Goal: Find specific page/section: Find specific page/section

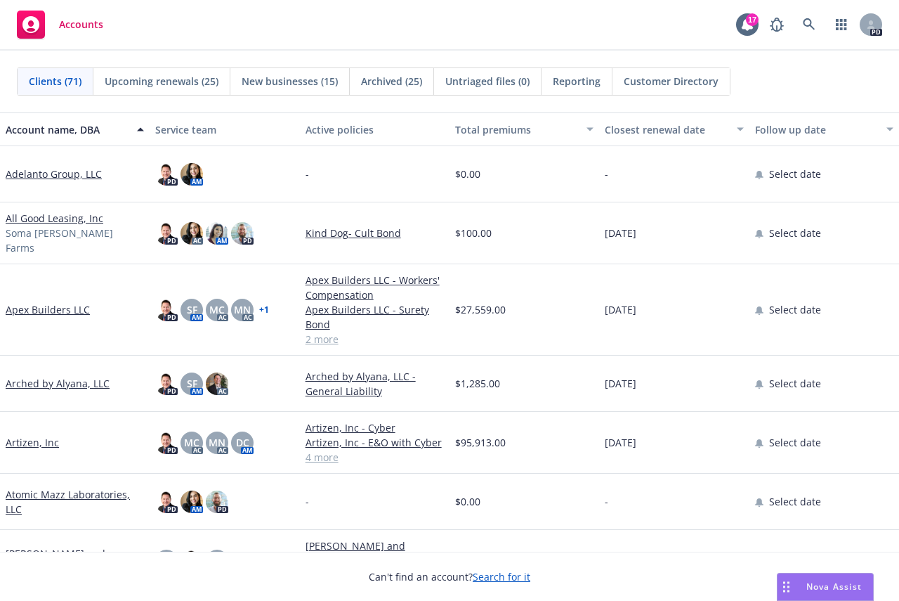
scroll to position [141, 0]
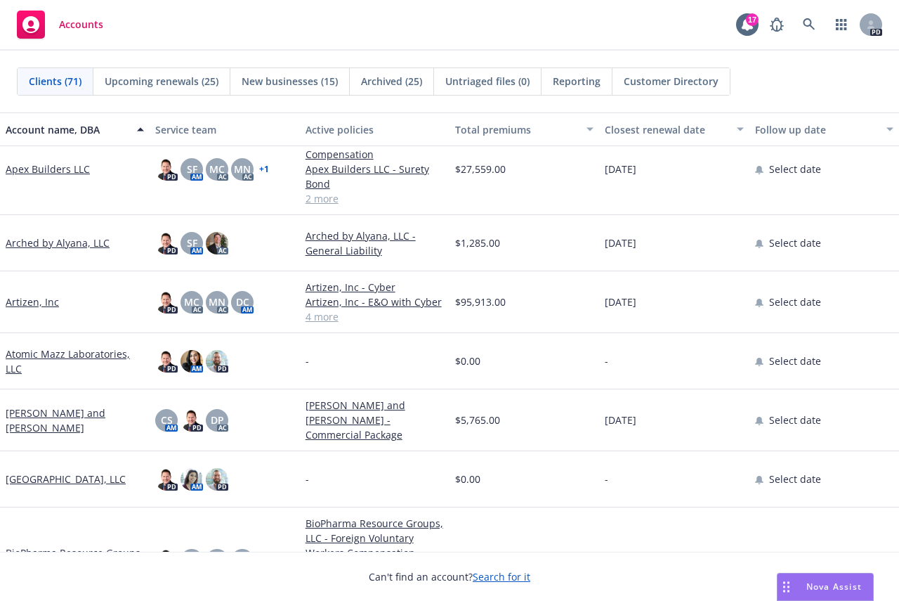
click at [33, 294] on link "Artizen, Inc" at bounding box center [32, 301] width 53 height 15
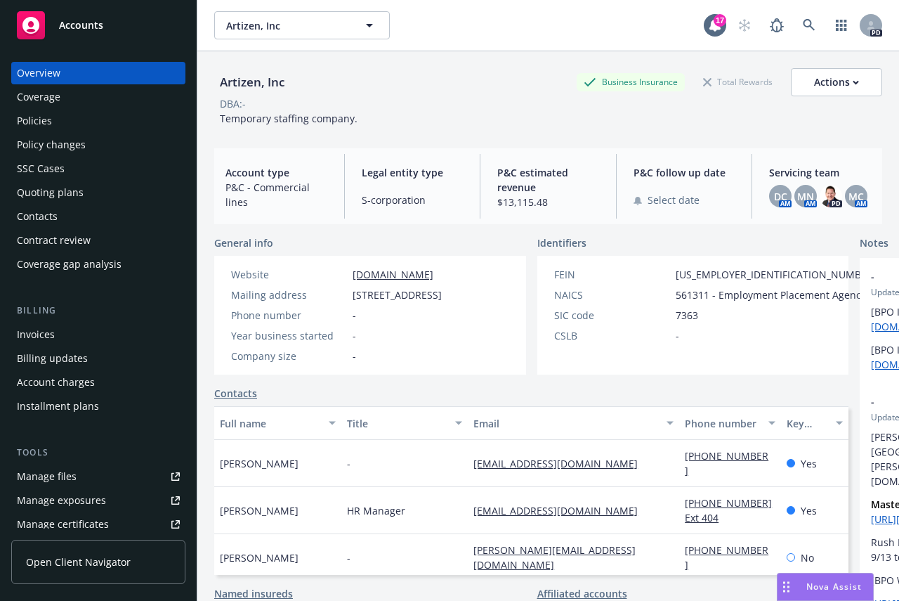
click at [35, 118] on div "Policies" at bounding box center [34, 121] width 35 height 22
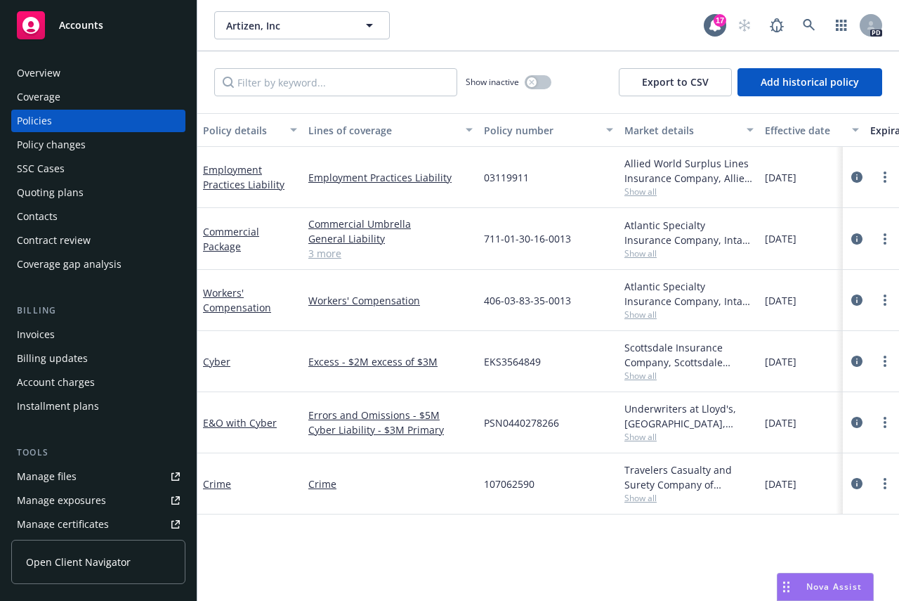
click at [35, 69] on div "Overview" at bounding box center [39, 73] width 44 height 22
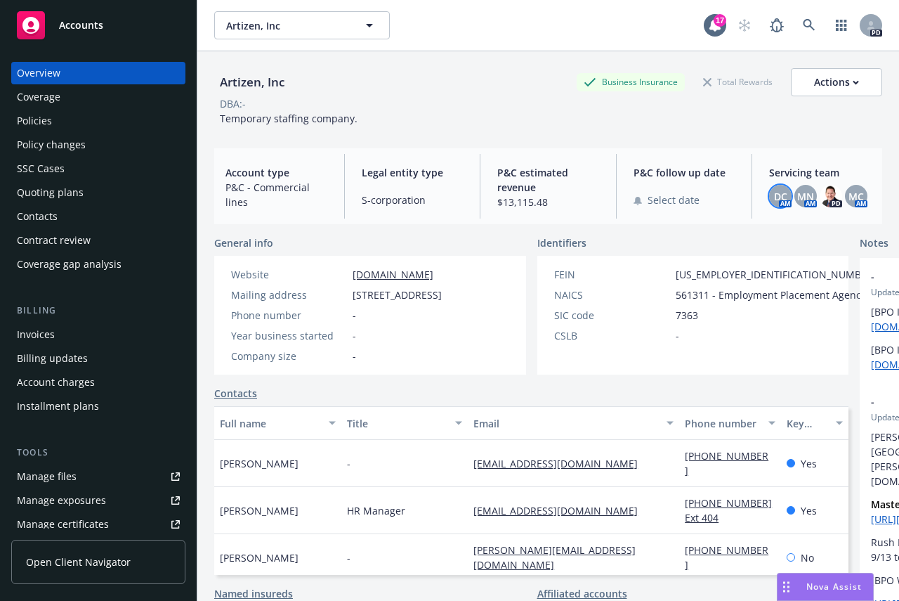
click at [776, 190] on span "DC" at bounding box center [780, 196] width 13 height 15
click at [801, 190] on span "MN" at bounding box center [805, 196] width 17 height 15
